Goal: Information Seeking & Learning: Learn about a topic

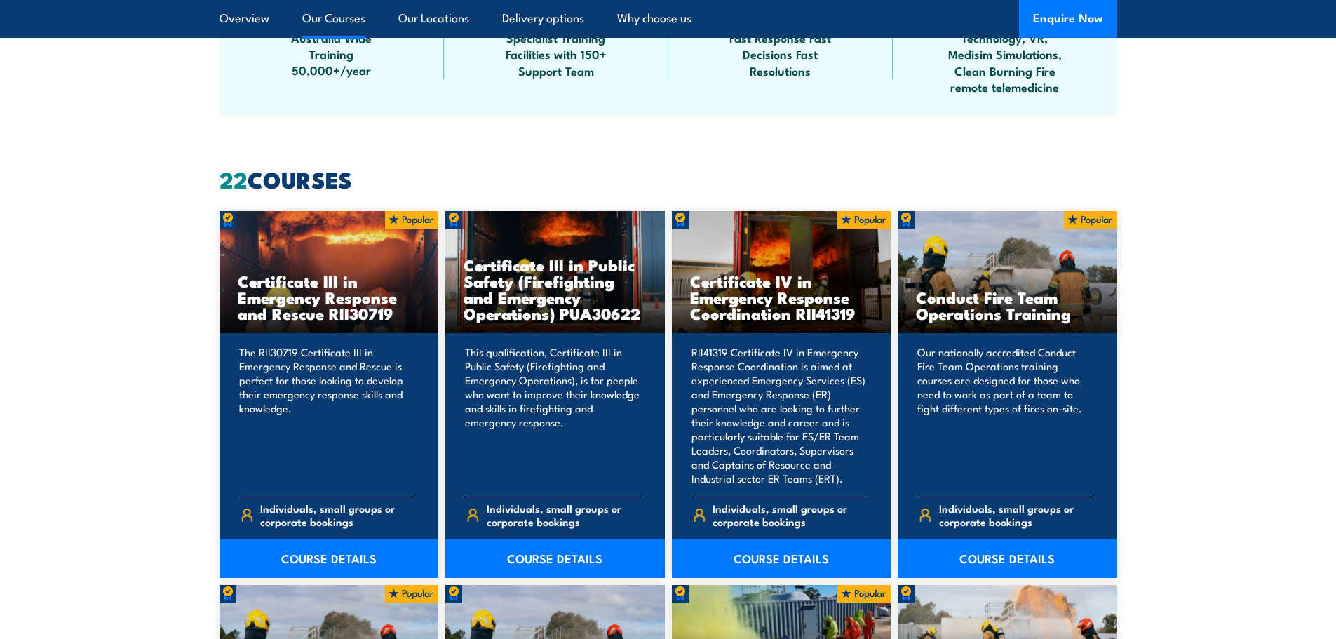
scroll to position [1052, 0]
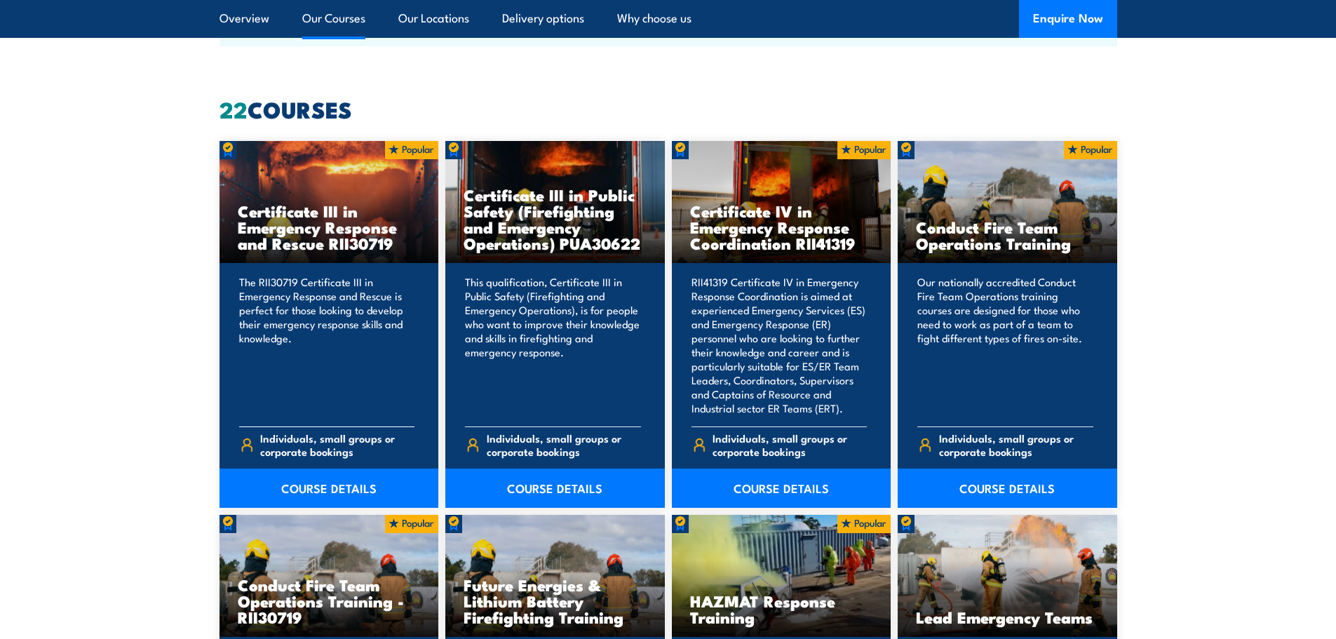
drag, startPoint x: 402, startPoint y: 244, endPoint x: 220, endPoint y: 212, distance: 184.5
click at [220, 212] on div "Certificate III in Emergency Response and Rescue RII30719" at bounding box center [330, 202] width 220 height 123
click at [401, 149] on img at bounding box center [411, 150] width 53 height 18
click at [367, 491] on link "COURSE DETAILS" at bounding box center [330, 488] width 220 height 39
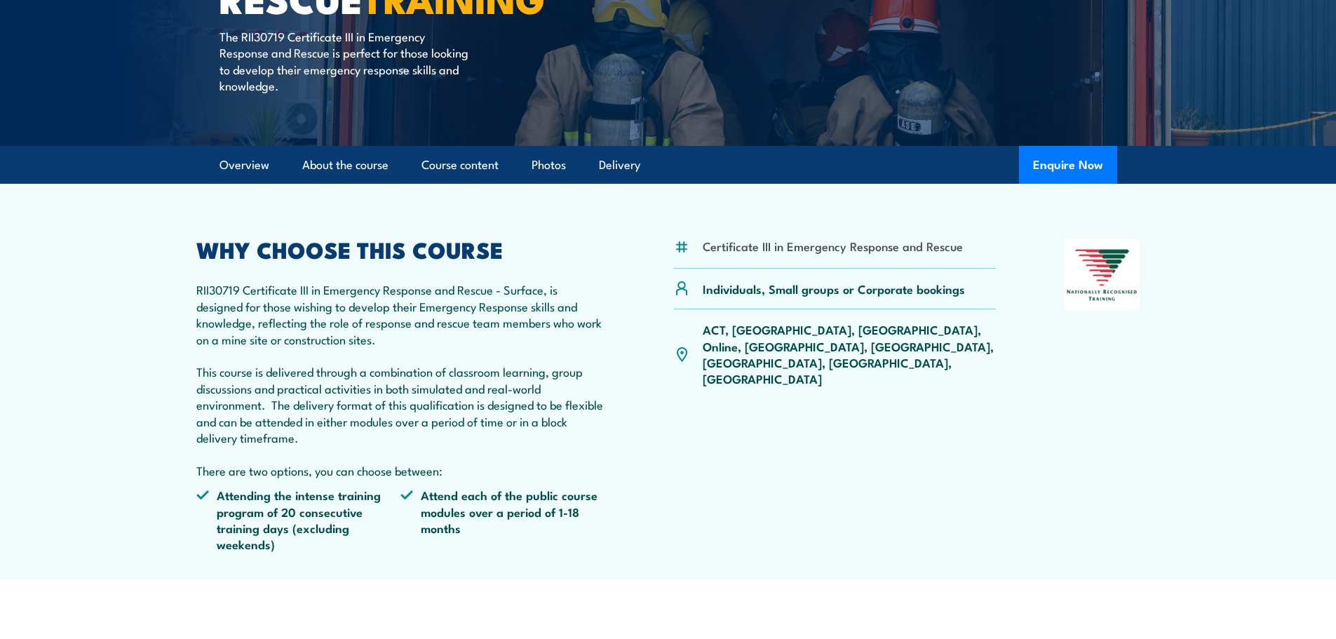
scroll to position [281, 0]
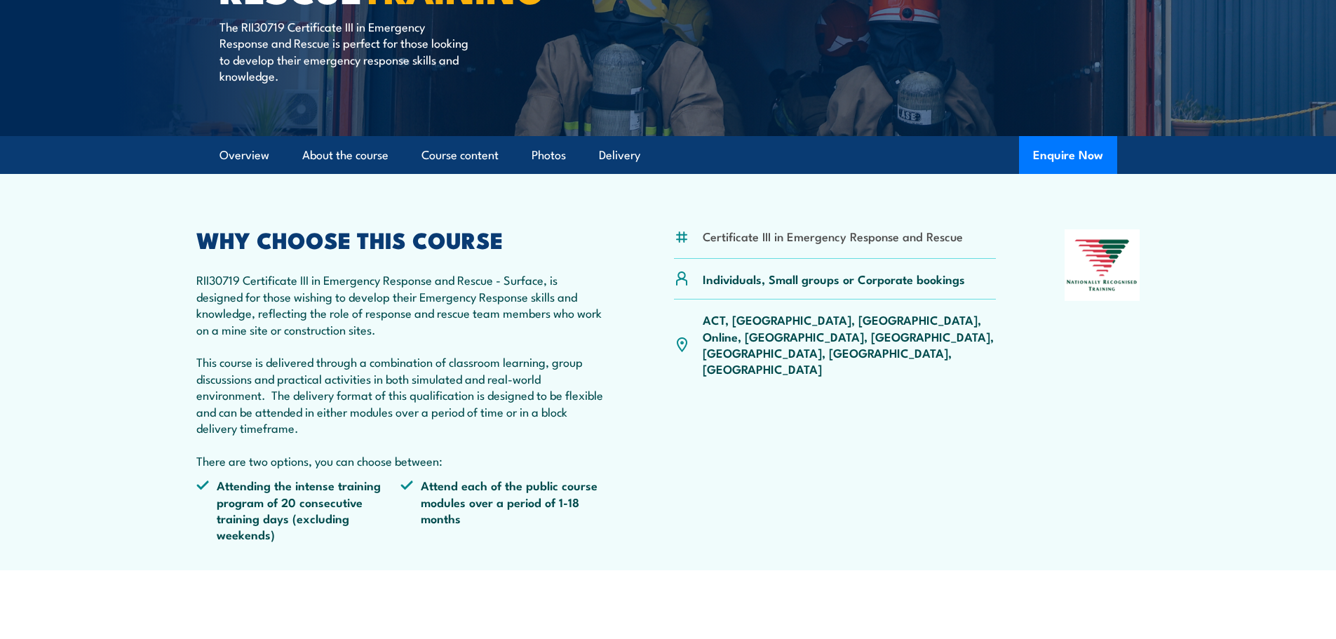
click at [799, 323] on p "ACT, [GEOGRAPHIC_DATA], [GEOGRAPHIC_DATA], Online, [GEOGRAPHIC_DATA], [GEOGRAPH…" at bounding box center [850, 344] width 294 height 66
click at [734, 401] on div "Certificate III in Emergency Response and Rescue Individuals, Small groups or C…" at bounding box center [835, 391] width 323 height 324
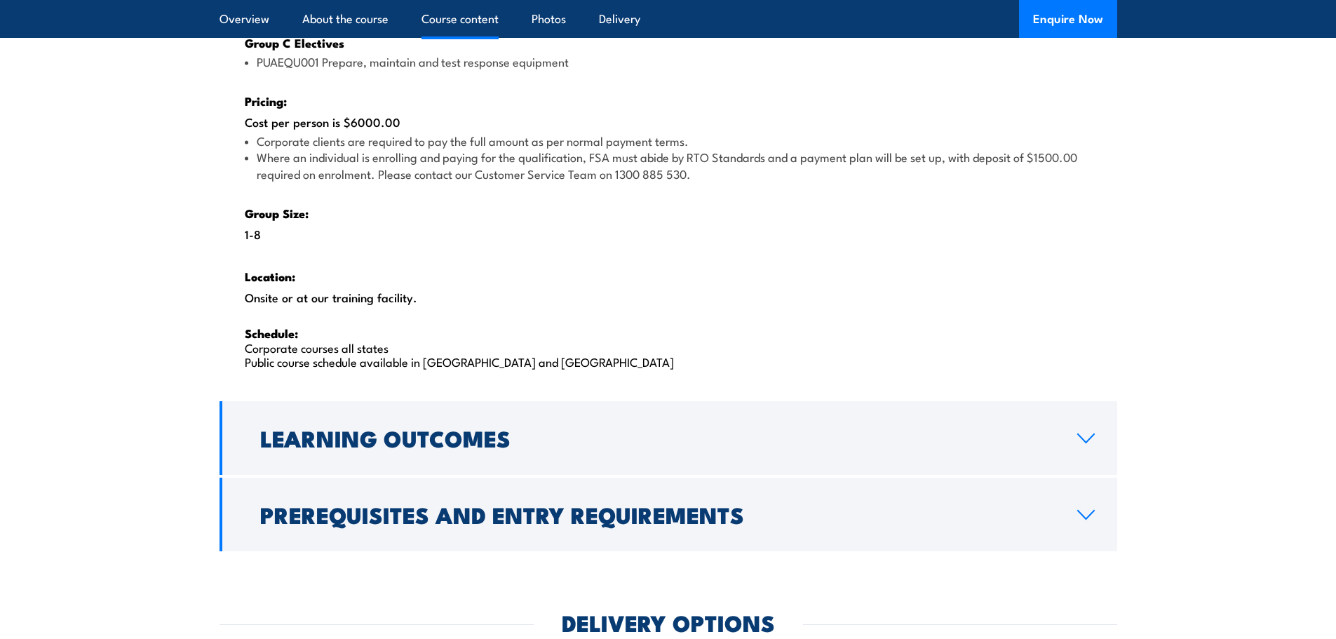
scroll to position [2174, 0]
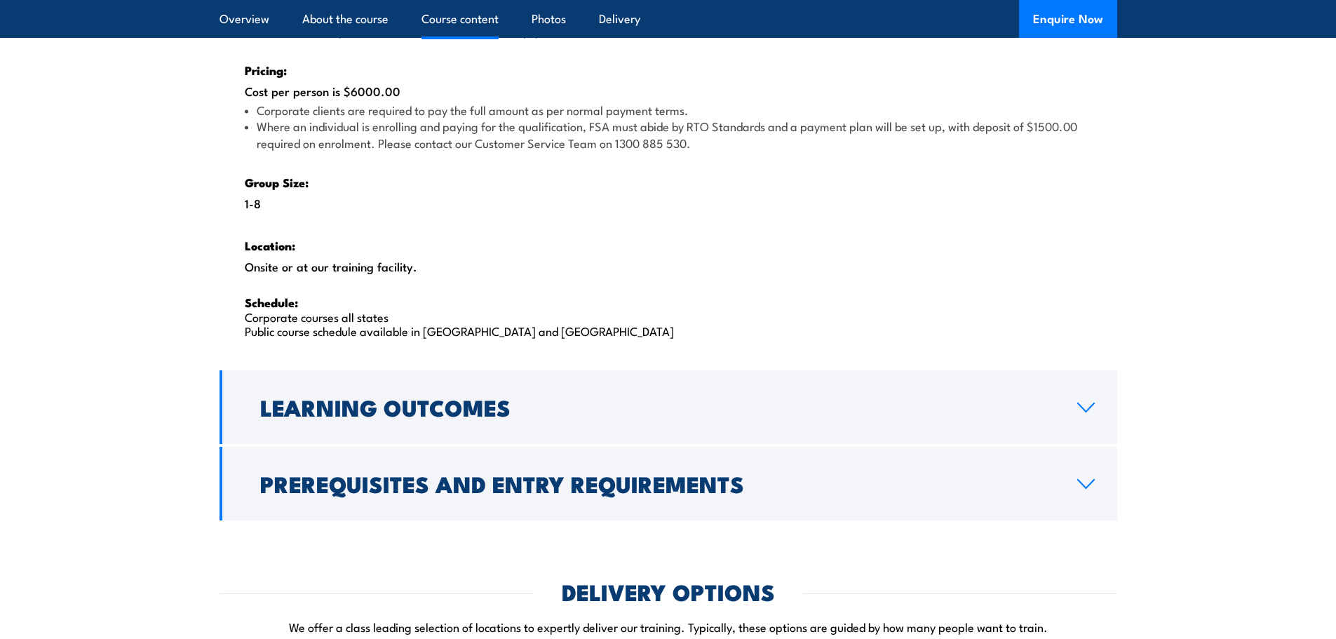
click at [316, 337] on p "Schedule: Corporate courses all states Public course schedule available in WA a…" at bounding box center [668, 316] width 847 height 43
click at [327, 320] on p "Schedule: Corporate courses all states Public course schedule available in WA a…" at bounding box center [668, 316] width 847 height 43
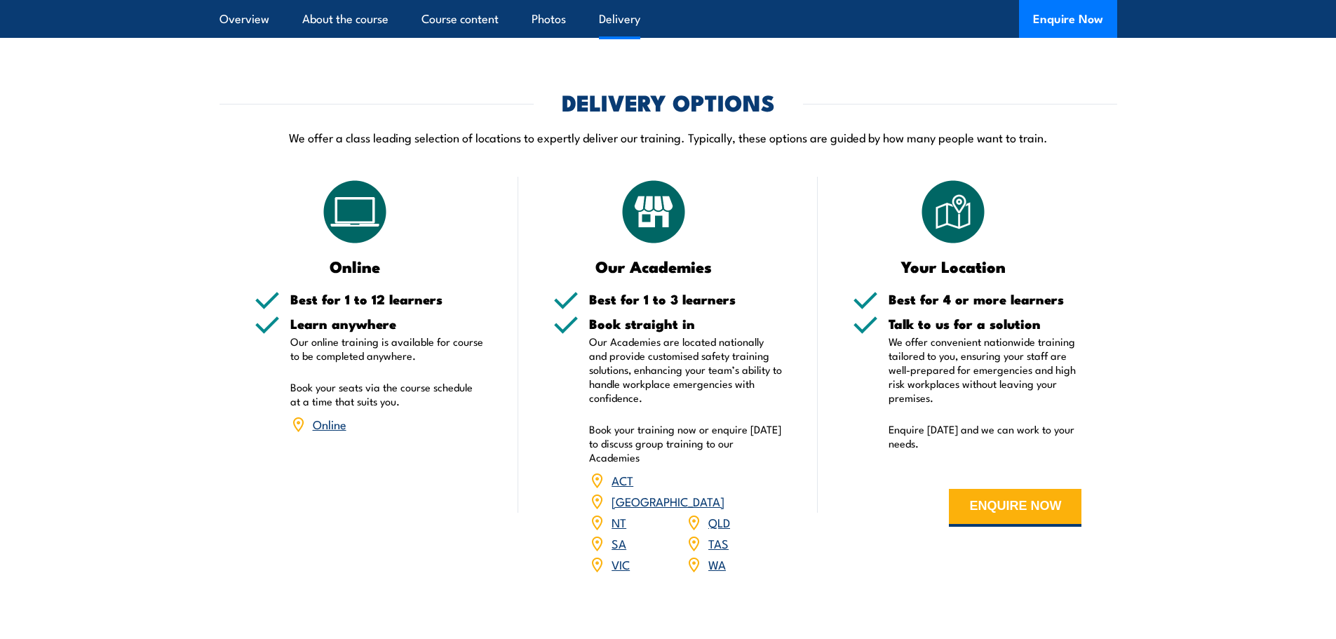
scroll to position [2665, 0]
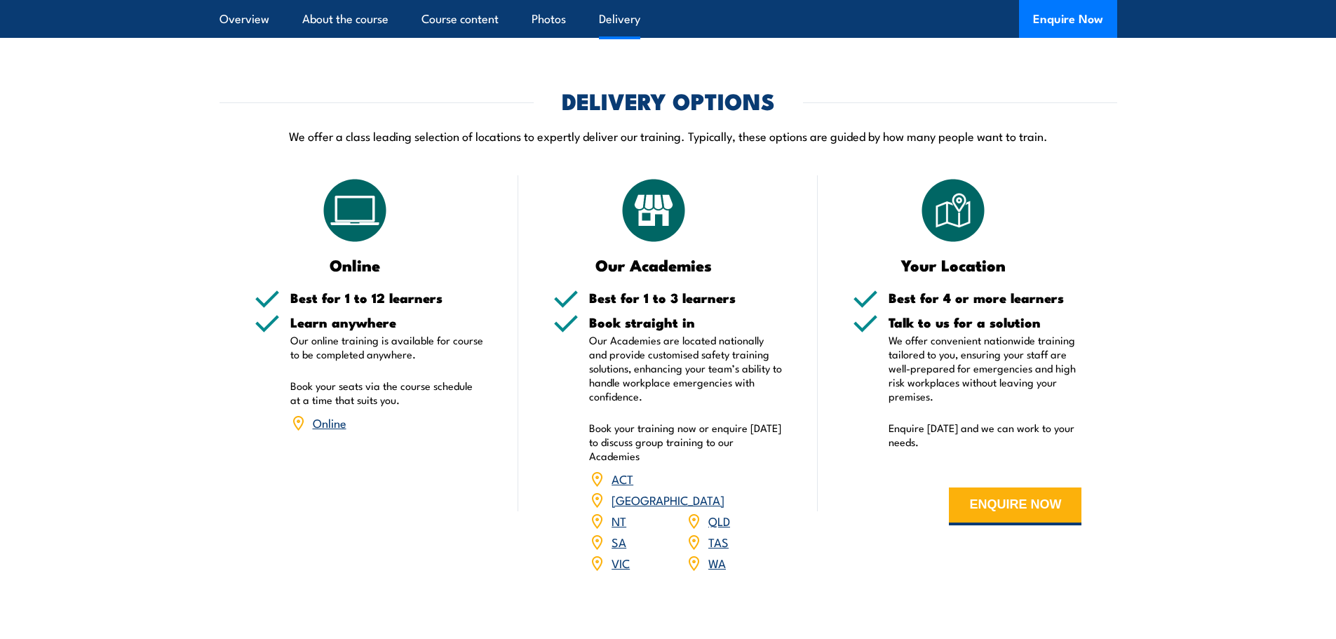
click at [363, 270] on h3 "Online" at bounding box center [355, 265] width 201 height 16
click at [362, 270] on h3 "Online" at bounding box center [355, 265] width 201 height 16
click at [196, 288] on section "DELIVERY OPTIONS We offer a class leading selection of locations to expertly de…" at bounding box center [668, 340] width 1336 height 500
click at [326, 424] on link "Online" at bounding box center [330, 422] width 34 height 17
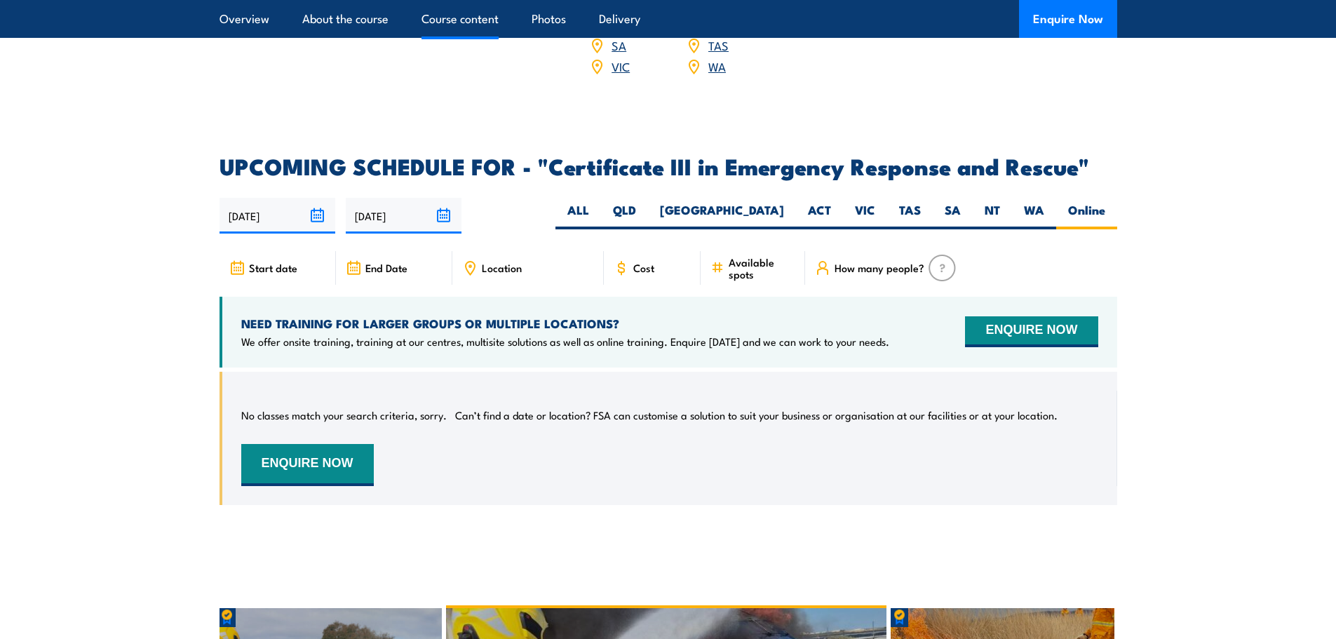
scroll to position [3297, 0]
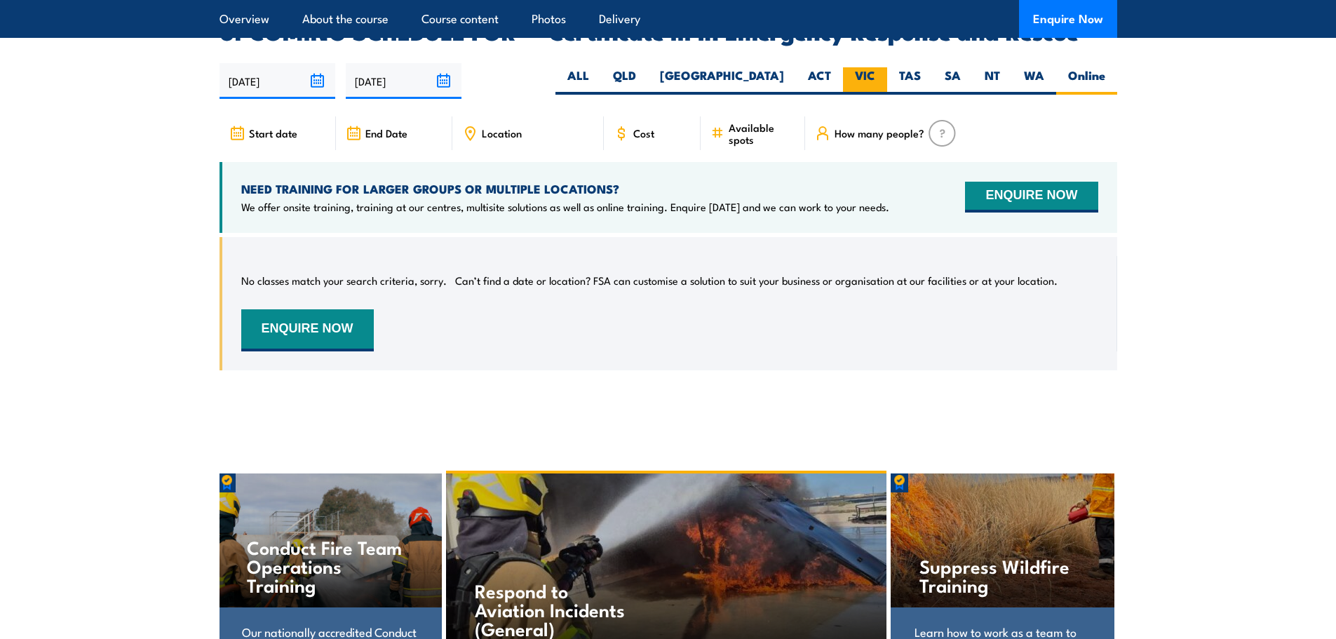
click at [857, 67] on label "VIC" at bounding box center [865, 80] width 44 height 27
click at [875, 67] on input "VIC" at bounding box center [879, 71] width 9 height 9
radio input "true"
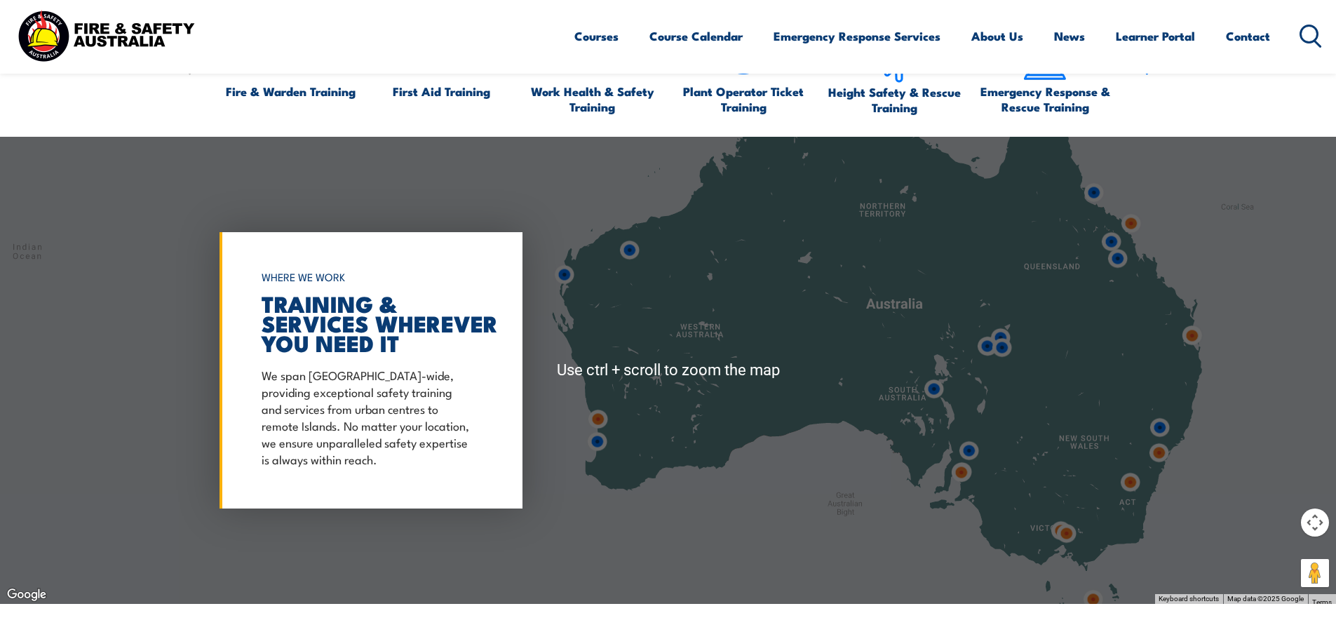
scroll to position [1192, 0]
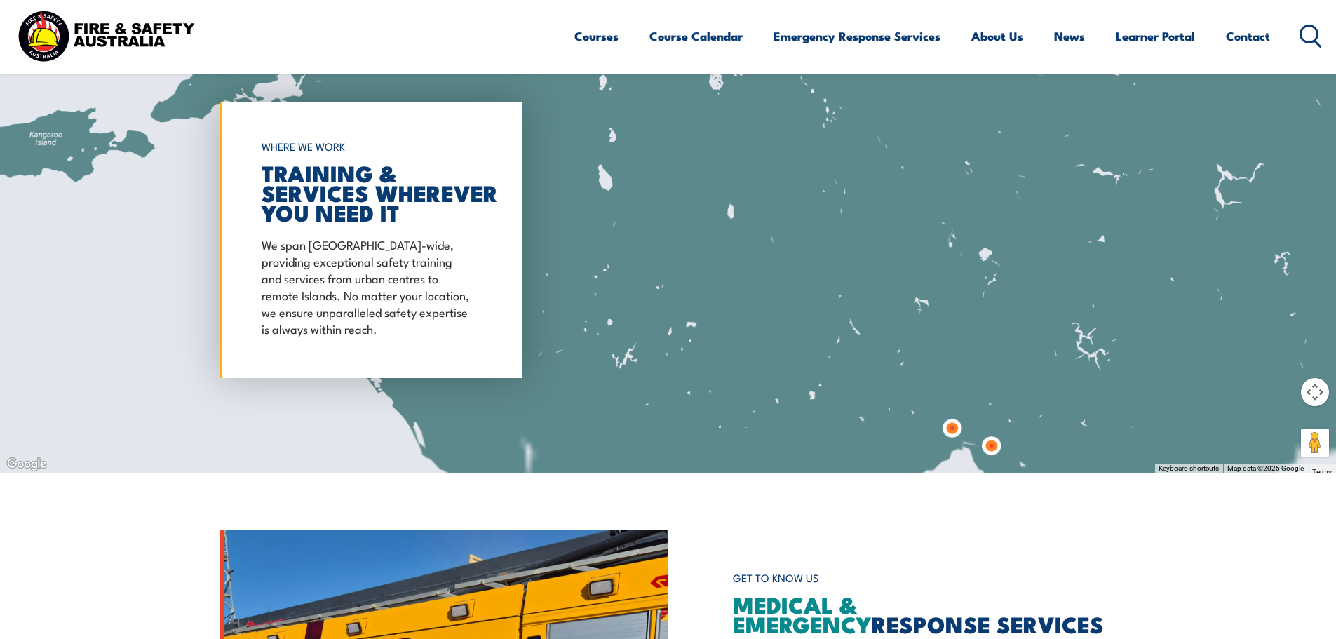
drag, startPoint x: 1040, startPoint y: 408, endPoint x: 993, endPoint y: 255, distance: 160.0
click at [1007, 255] on div at bounding box center [668, 239] width 1336 height 467
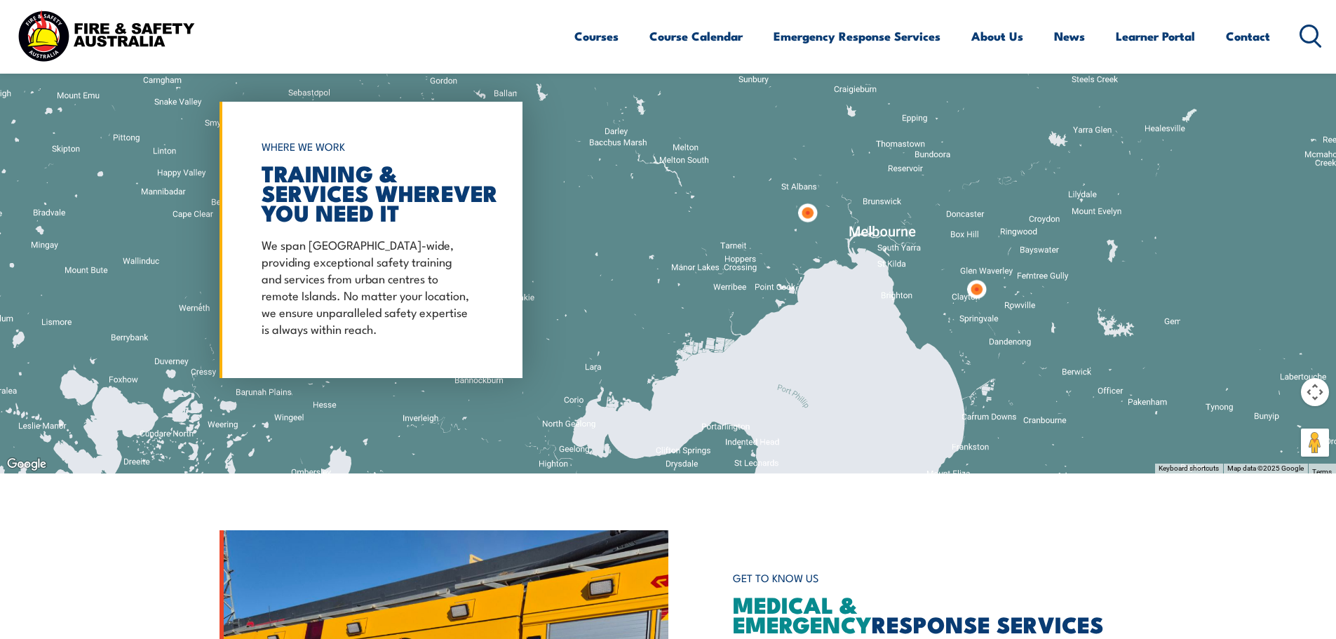
drag, startPoint x: 1077, startPoint y: 337, endPoint x: 872, endPoint y: 358, distance: 206.5
click at [880, 364] on div at bounding box center [668, 239] width 1336 height 467
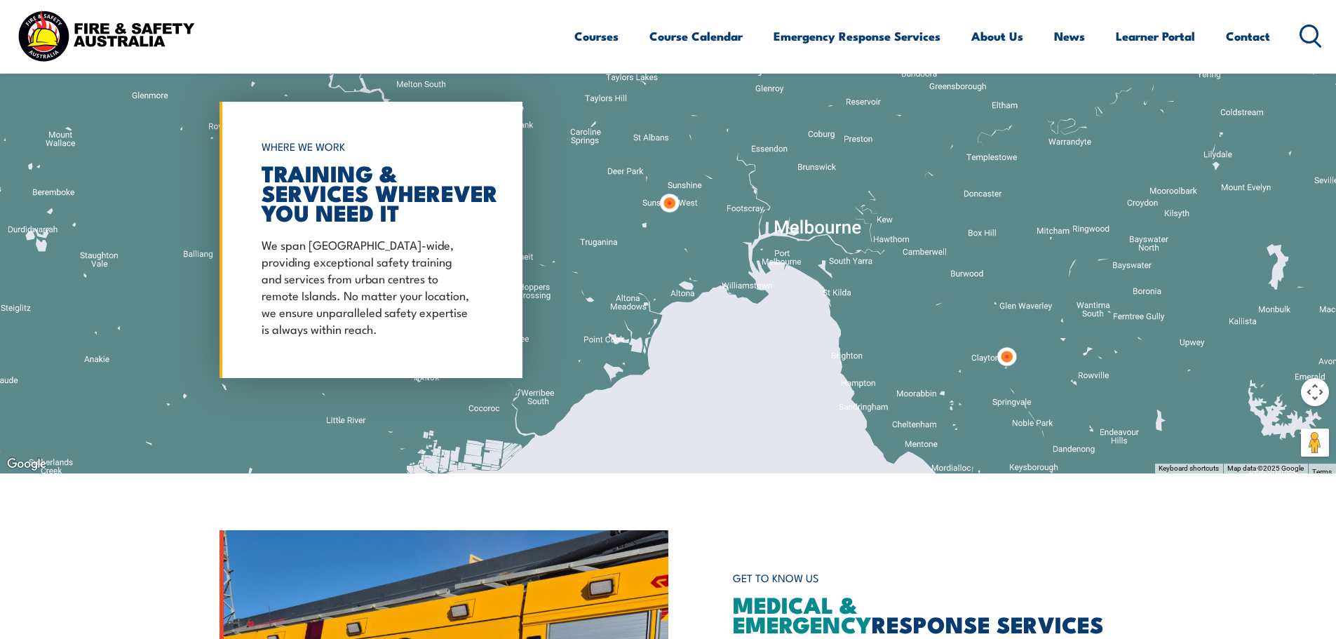
drag, startPoint x: 912, startPoint y: 227, endPoint x: 932, endPoint y: 265, distance: 43.0
click at [932, 265] on div at bounding box center [668, 239] width 1336 height 467
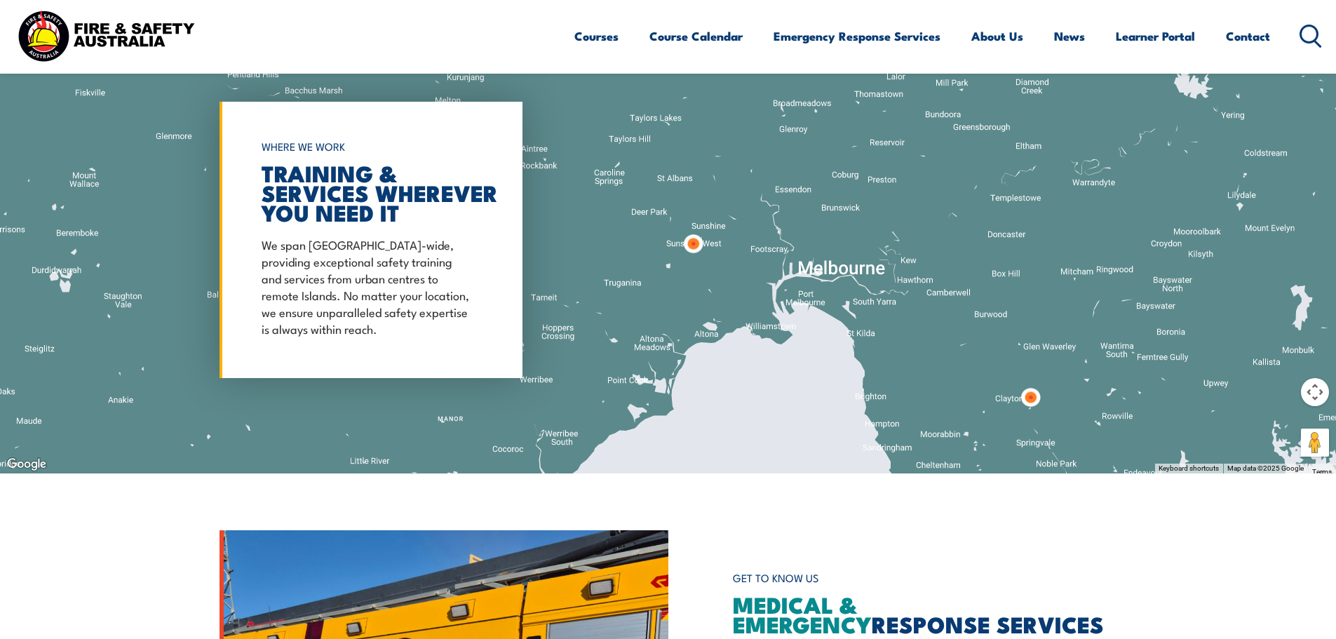
click at [693, 237] on img at bounding box center [693, 243] width 37 height 37
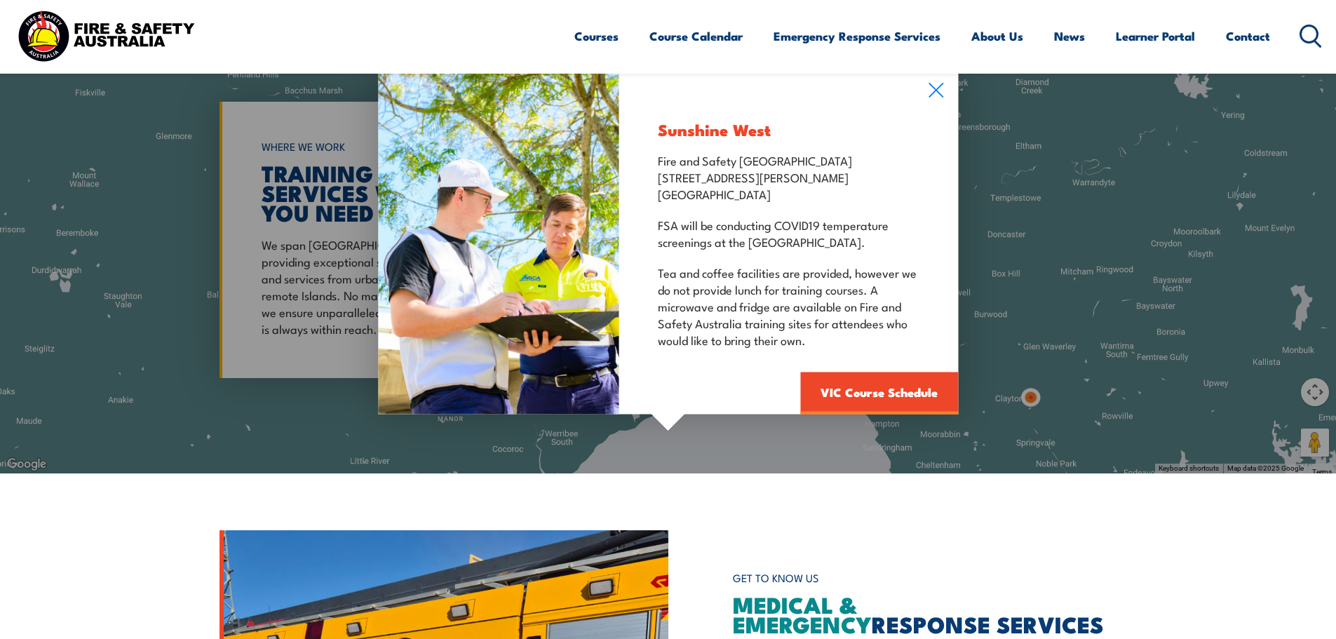
click at [931, 101] on div "Sunshine West Fire and Safety Australia 125 Fairbairn Road Sunshine West VIC 30…" at bounding box center [788, 241] width 339 height 346
click at [931, 93] on icon at bounding box center [936, 89] width 16 height 15
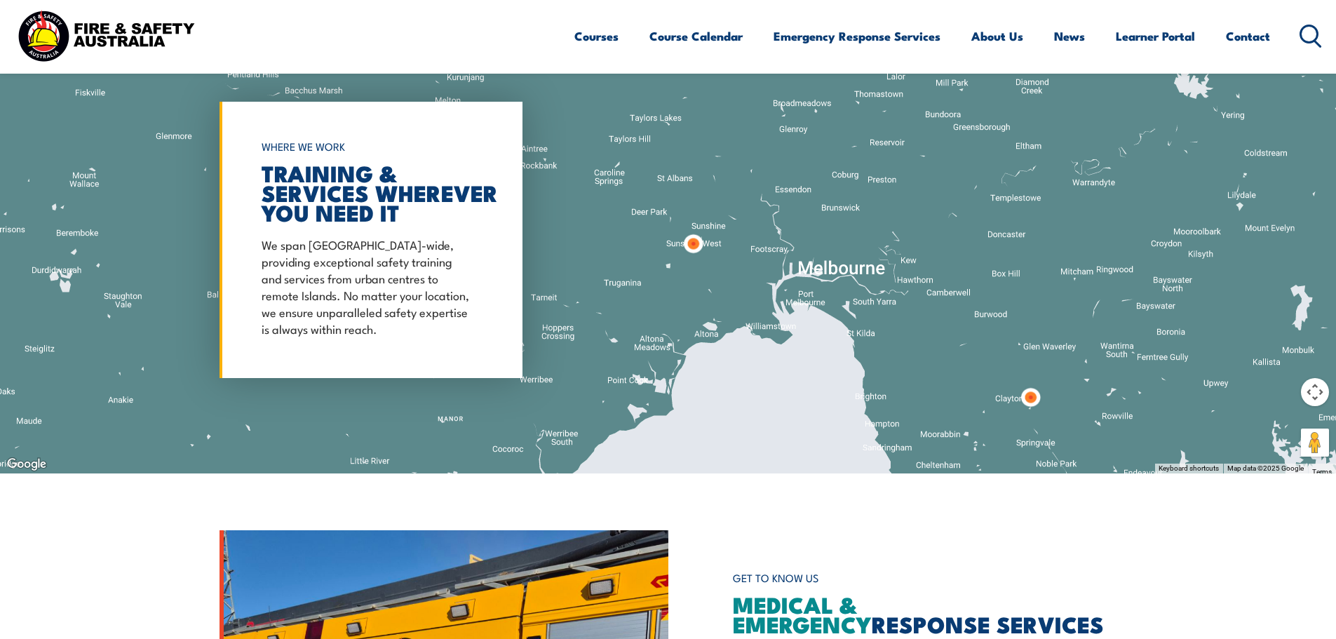
click at [1035, 393] on img at bounding box center [1030, 397] width 37 height 37
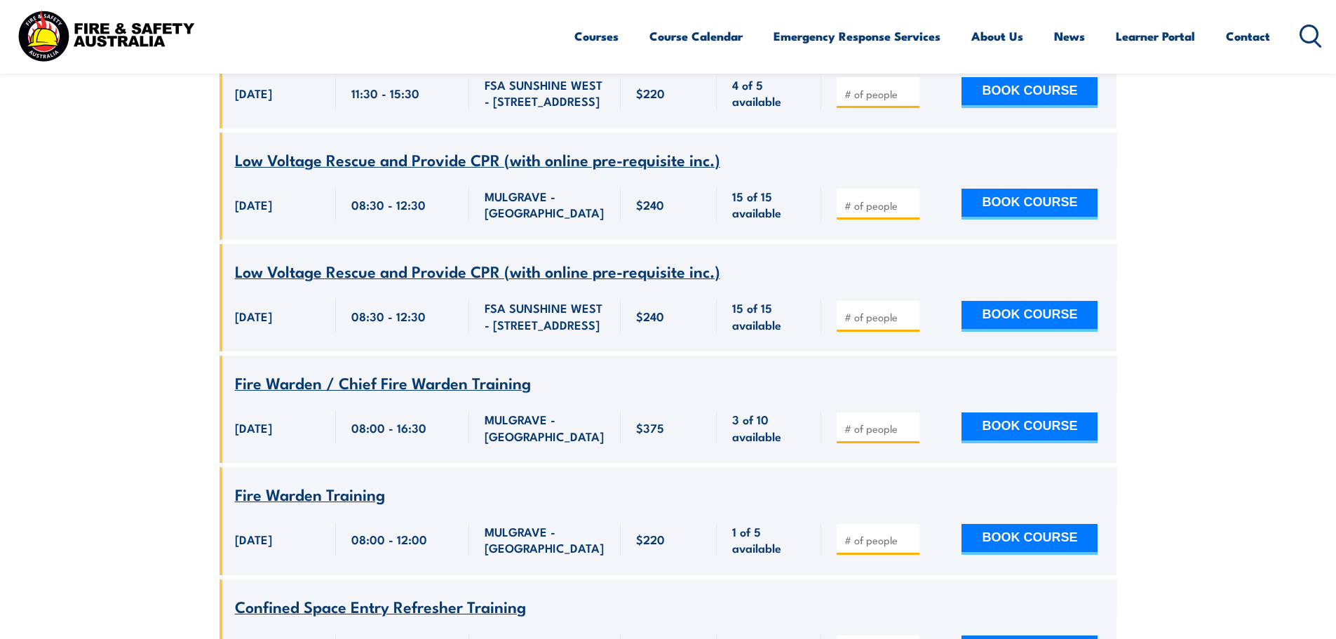
scroll to position [5513, 0]
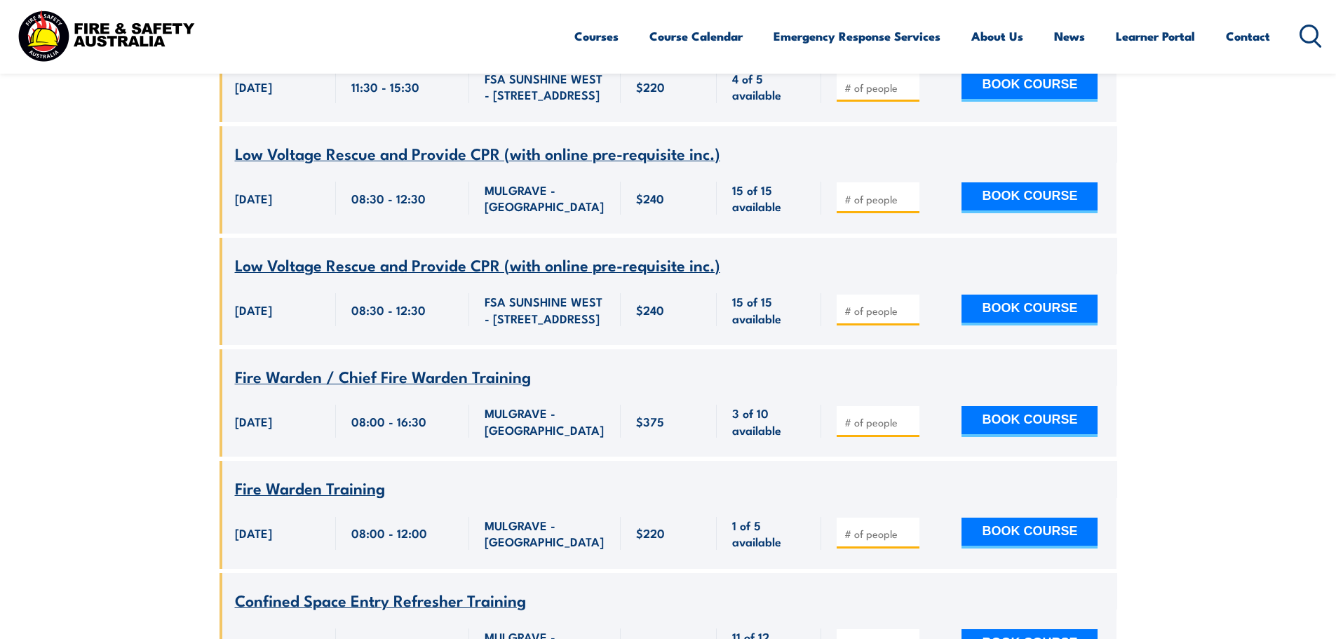
click at [114, 33] on img at bounding box center [106, 36] width 184 height 60
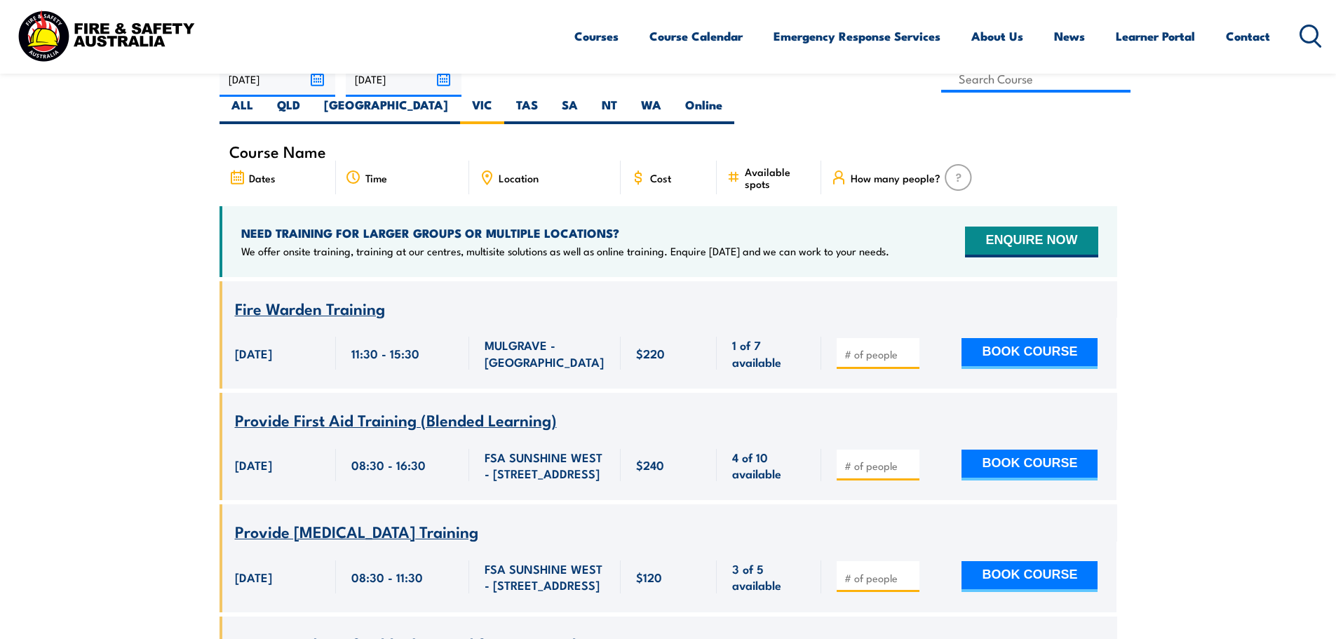
scroll to position [463, 0]
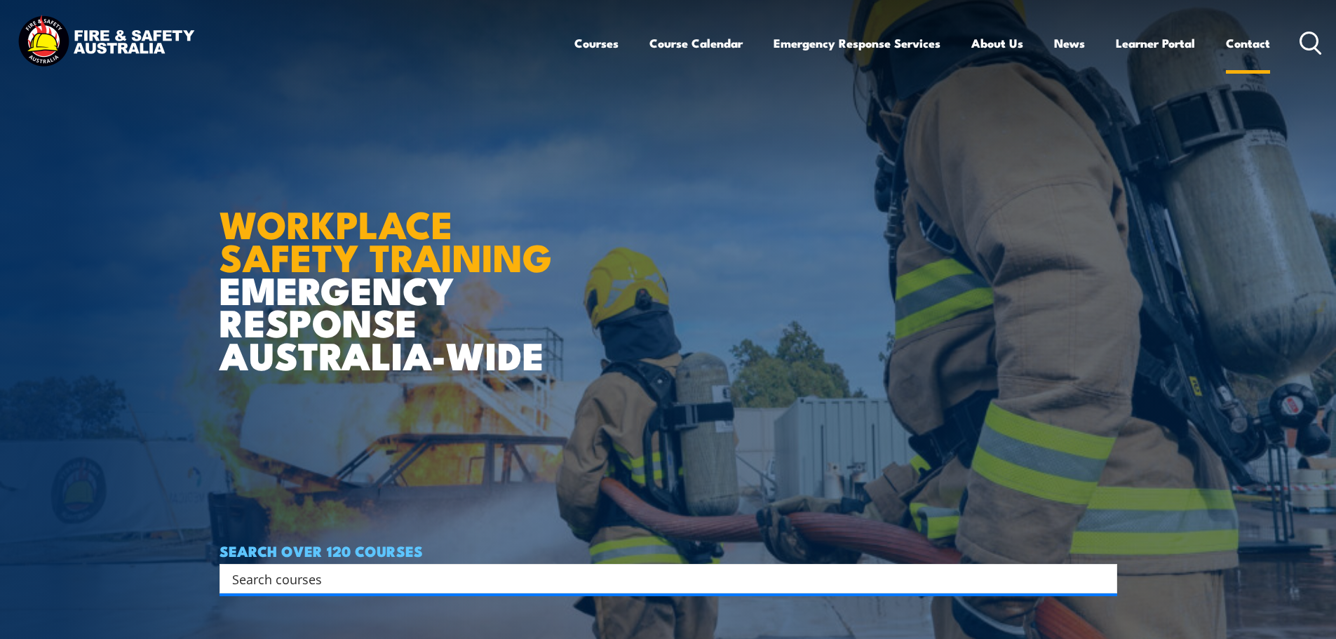
click at [1263, 45] on link "Contact" at bounding box center [1248, 43] width 44 height 37
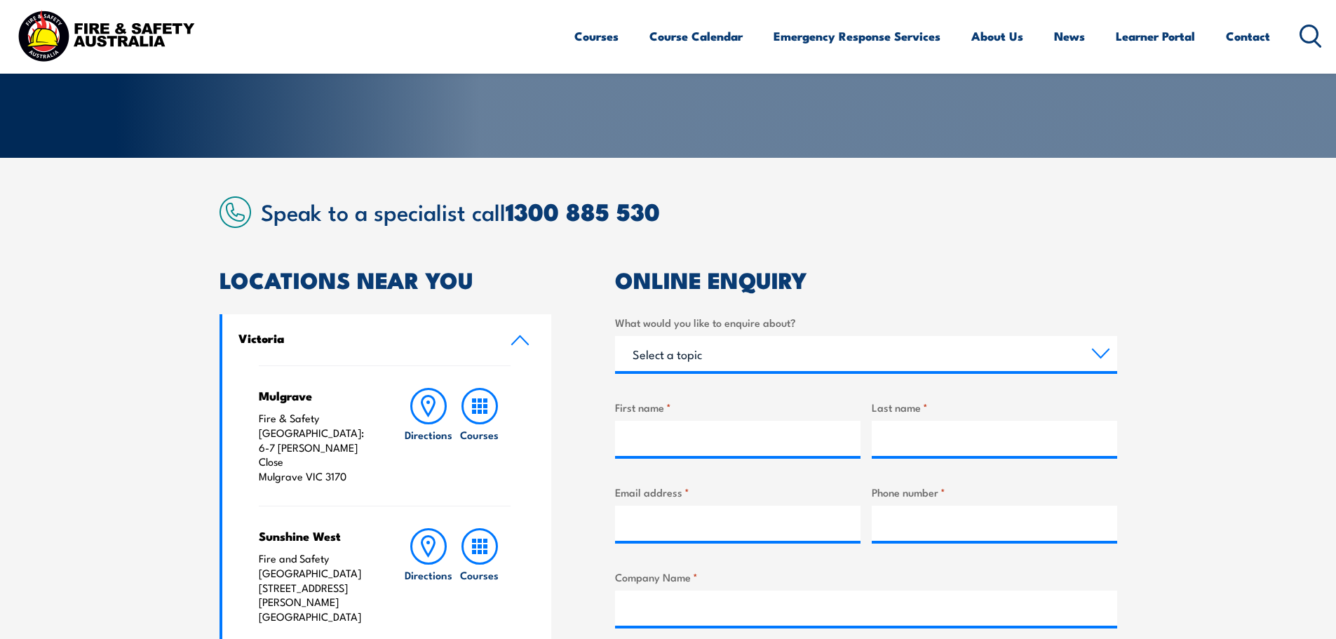
scroll to position [210, 0]
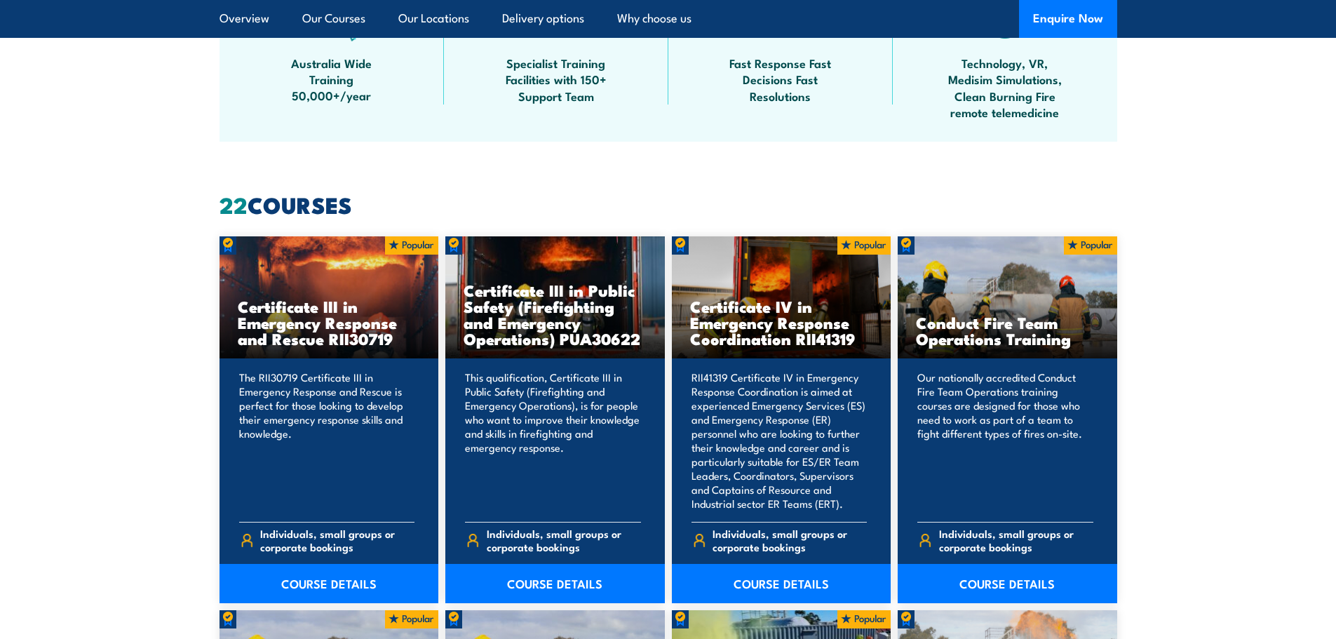
scroll to position [982, 0]
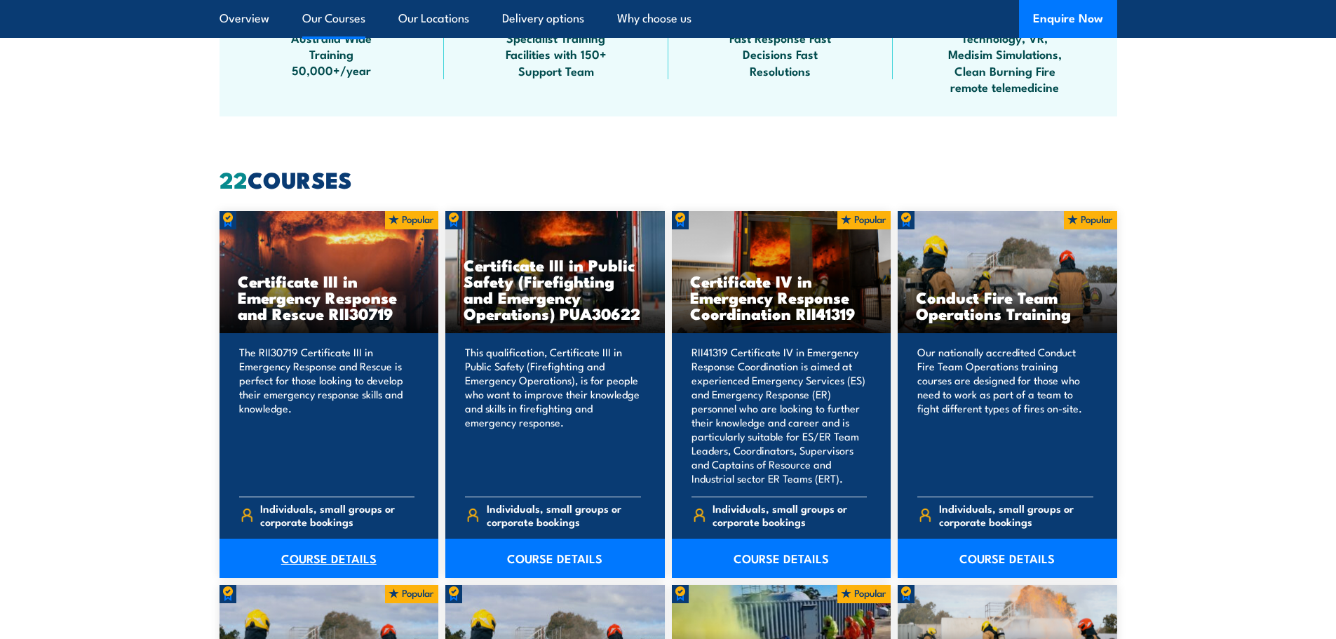
click at [317, 570] on link "COURSE DETAILS" at bounding box center [330, 558] width 220 height 39
